Goal: Task Accomplishment & Management: Complete application form

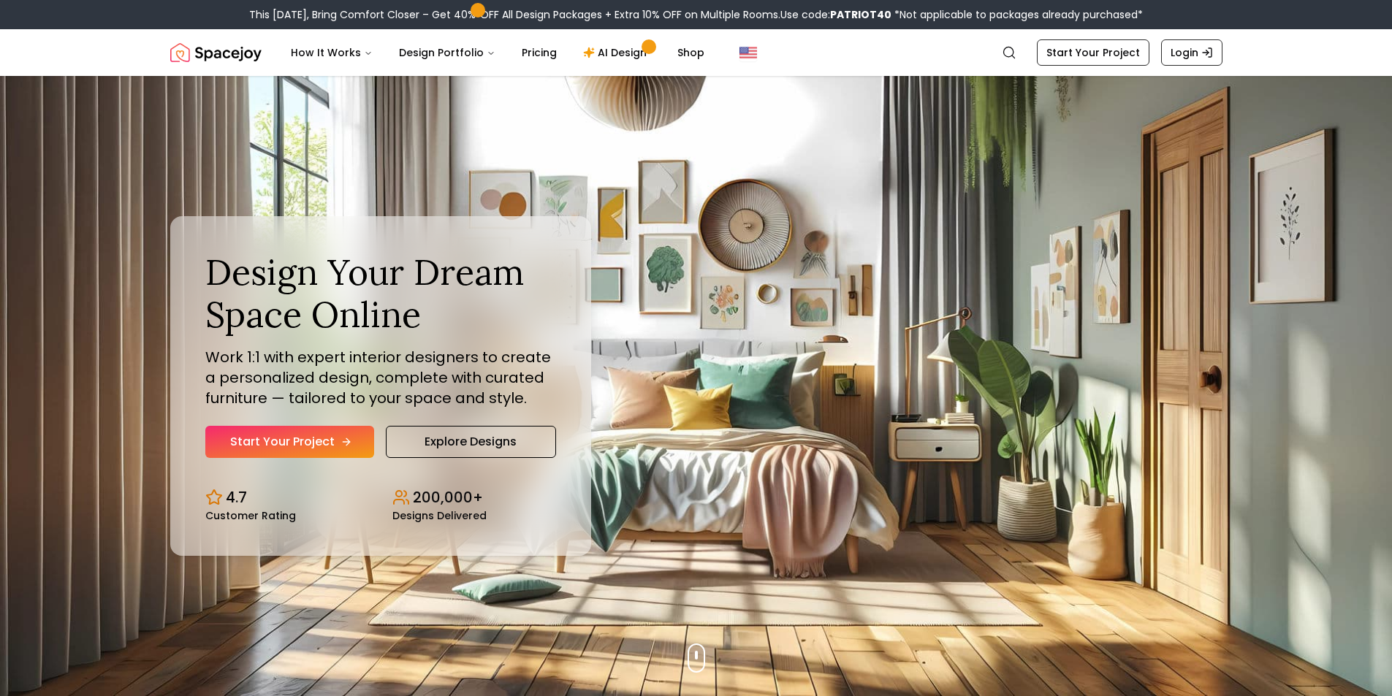
click at [334, 452] on link "Start Your Project" at bounding box center [289, 442] width 169 height 32
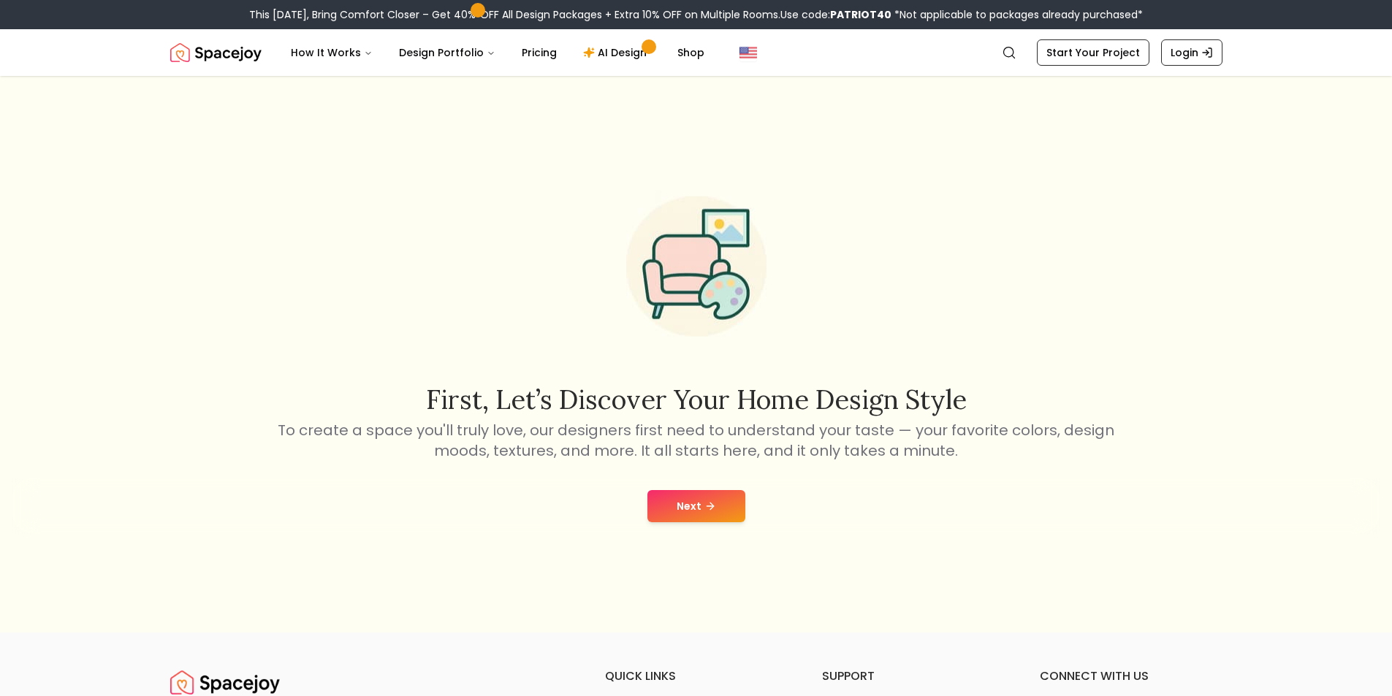
click at [661, 519] on button "Next" at bounding box center [696, 506] width 98 height 32
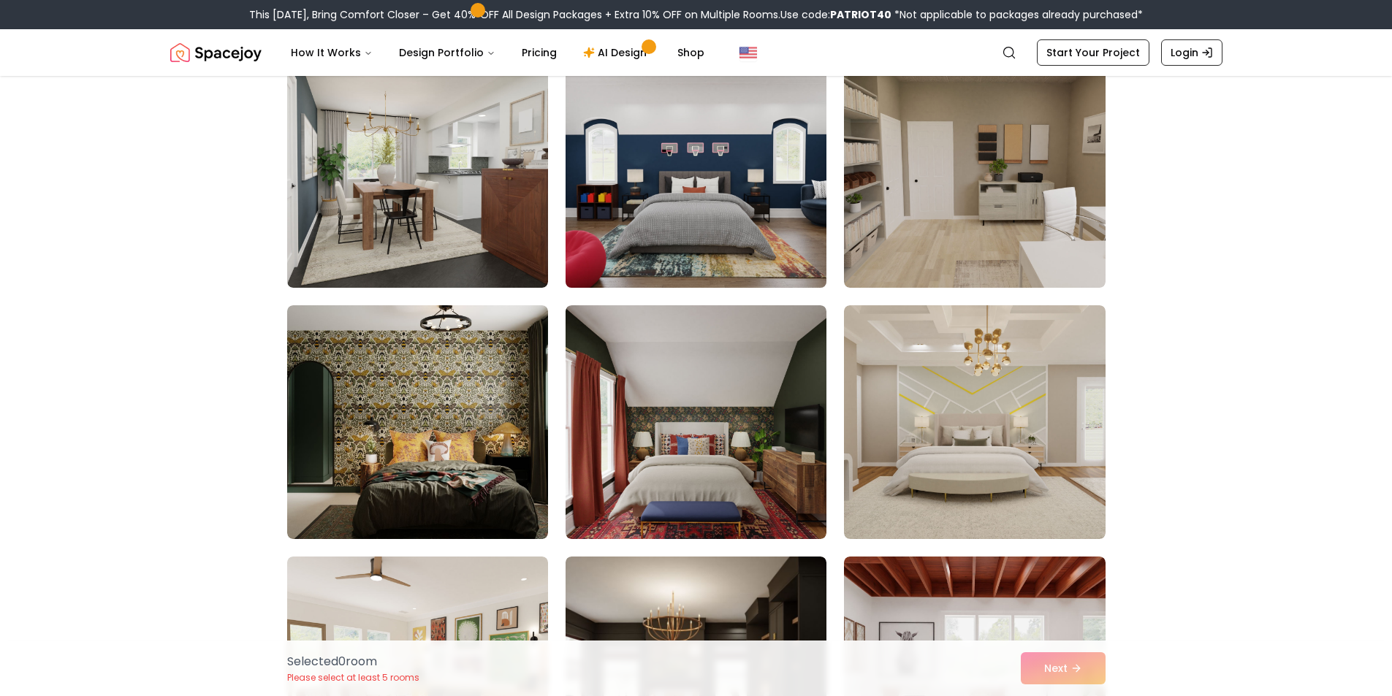
scroll to position [146, 0]
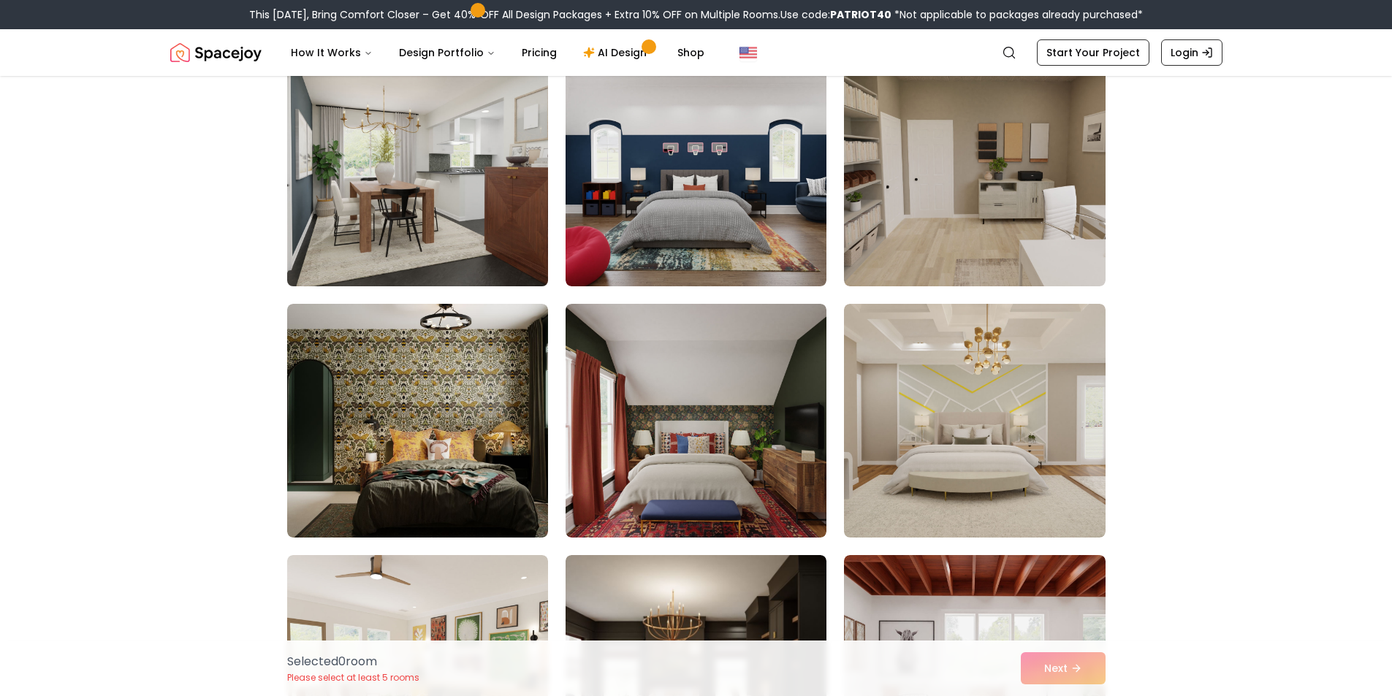
click at [471, 105] on img at bounding box center [418, 170] width 274 height 246
click at [483, 124] on img at bounding box center [418, 170] width 274 height 246
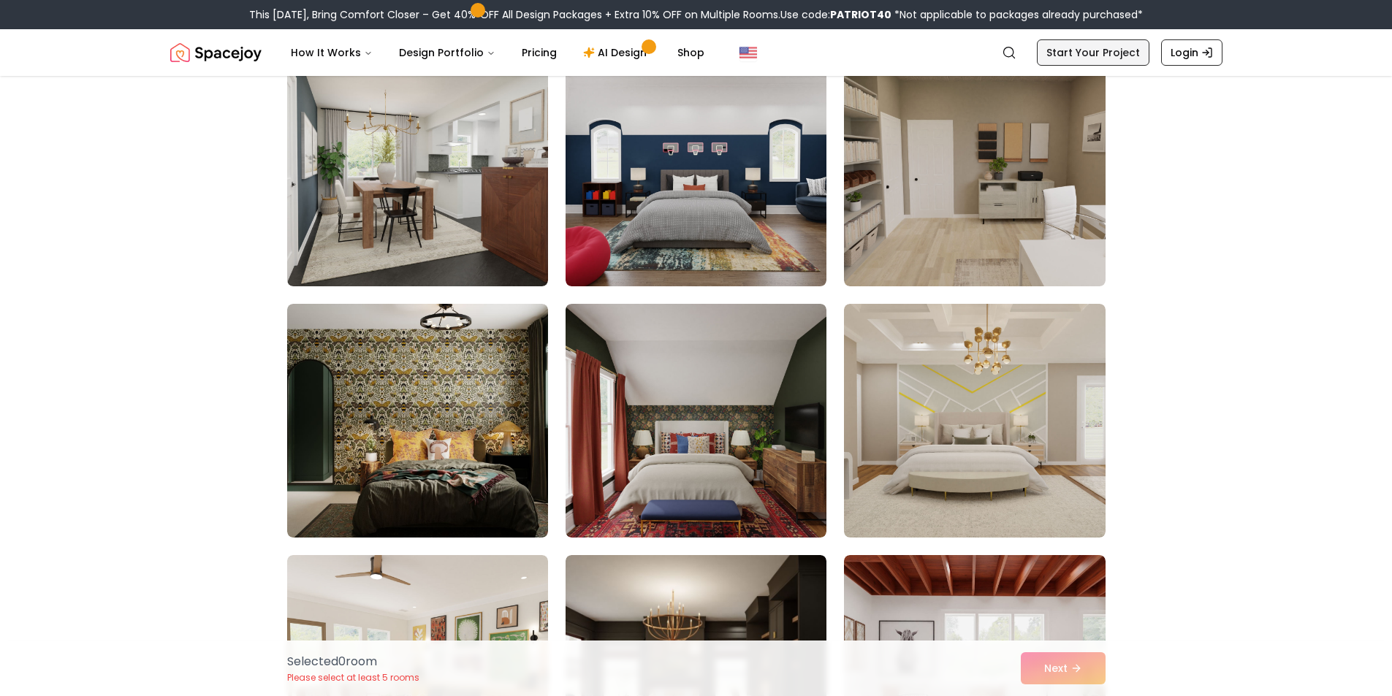
click at [1121, 58] on link "Start Your Project" at bounding box center [1093, 52] width 113 height 26
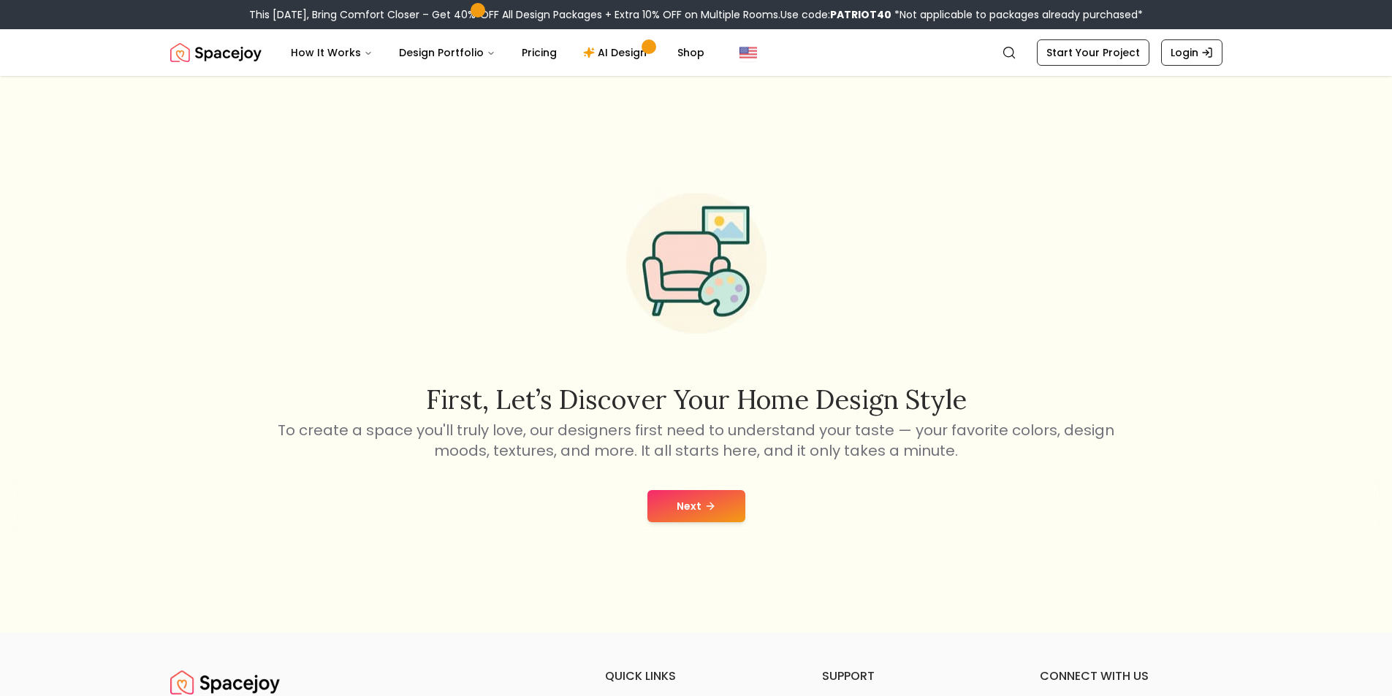
click at [693, 516] on button "Next" at bounding box center [696, 506] width 98 height 32
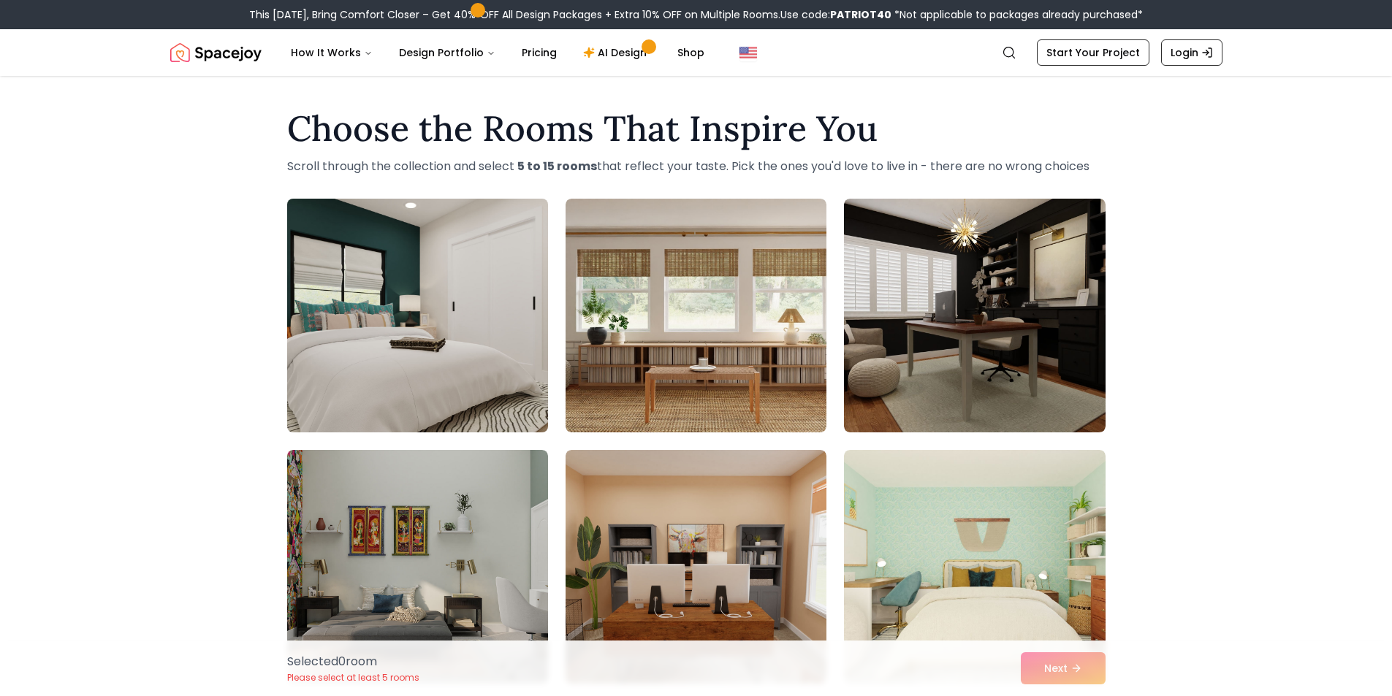
click at [373, 318] on img at bounding box center [418, 316] width 274 height 246
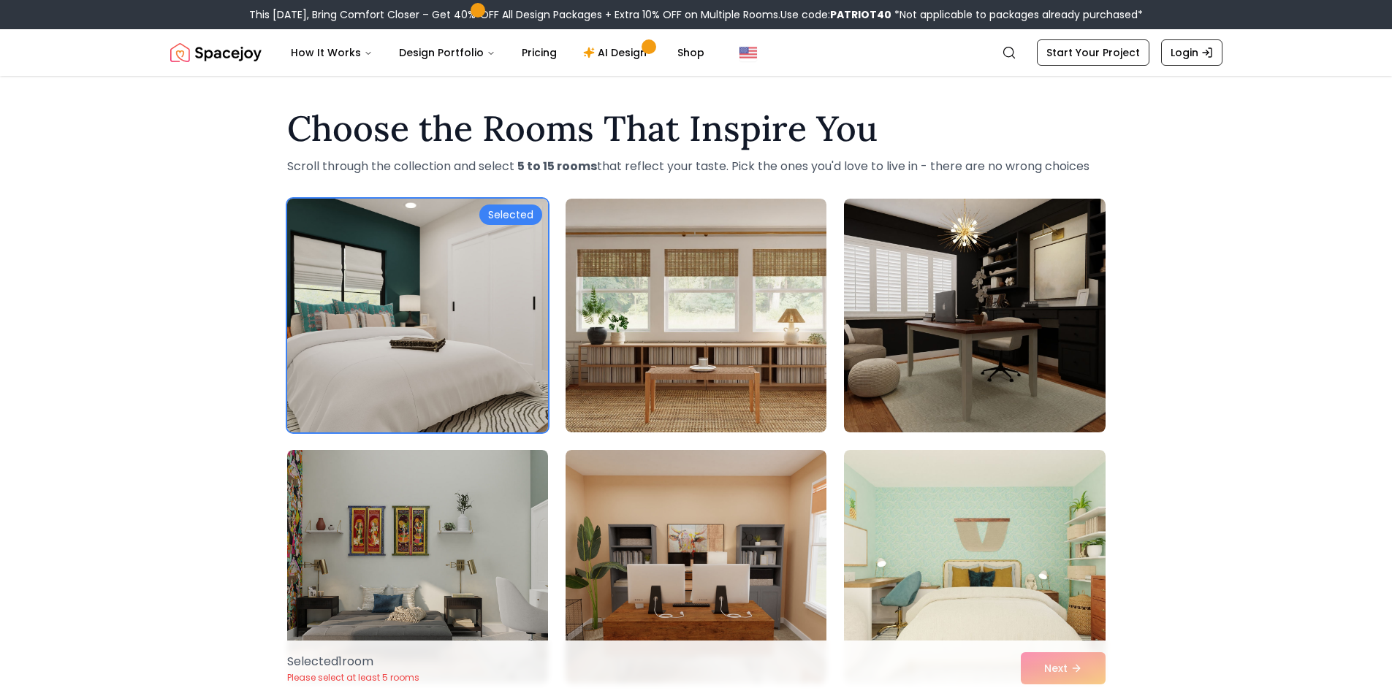
click at [519, 216] on div "Selected" at bounding box center [510, 215] width 63 height 20
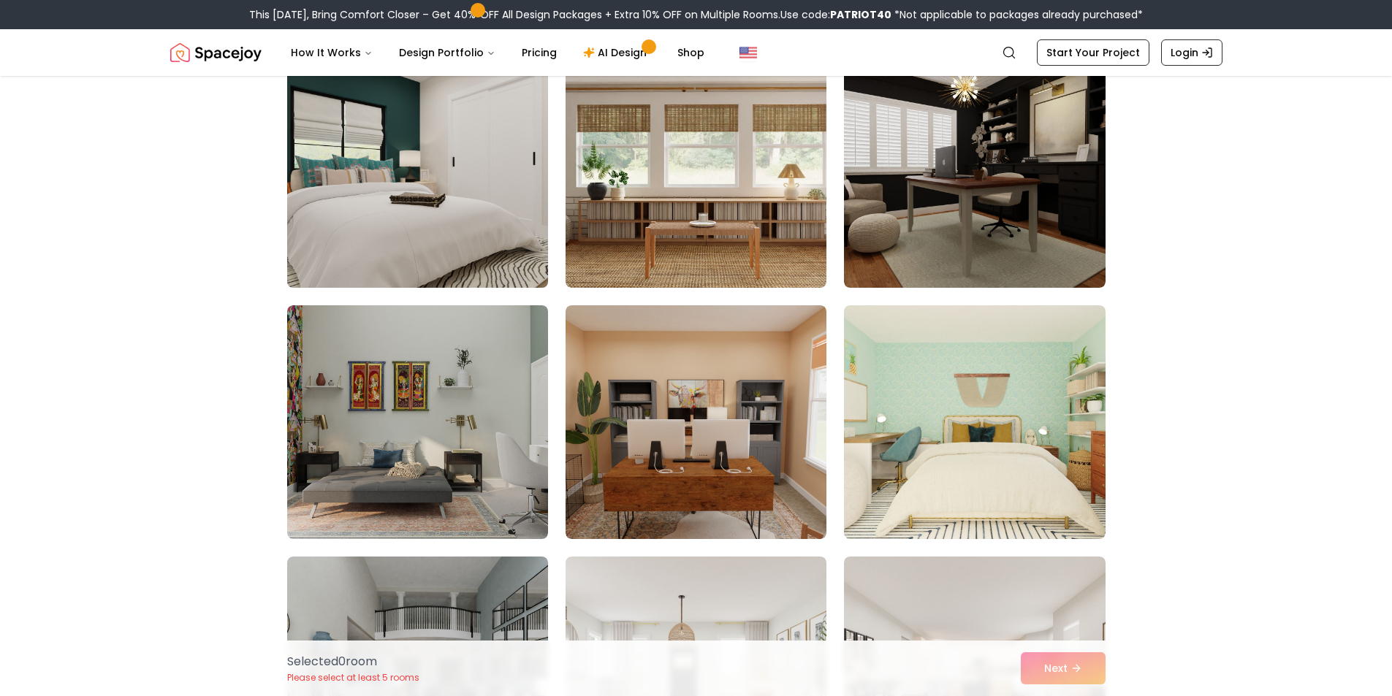
scroll to position [73, 0]
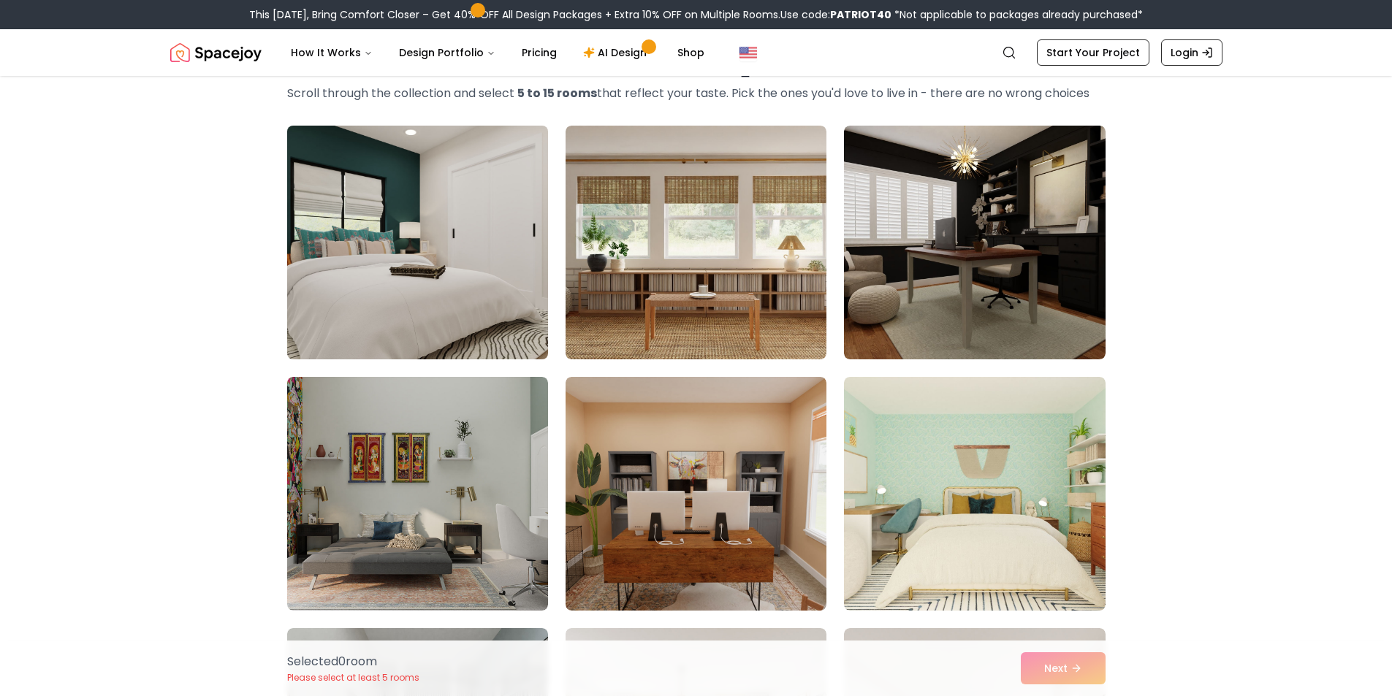
click at [447, 314] on img at bounding box center [418, 243] width 274 height 246
